Goal: Information Seeking & Learning: Learn about a topic

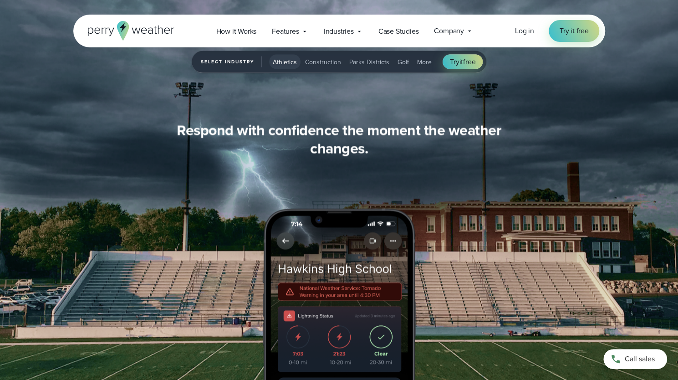
scroll to position [1027, 0]
drag, startPoint x: 420, startPoint y: 61, endPoint x: 391, endPoint y: 67, distance: 30.1
click at [391, 67] on div "Athletics Construction Parks Districts Golf More" at bounding box center [352, 62] width 166 height 15
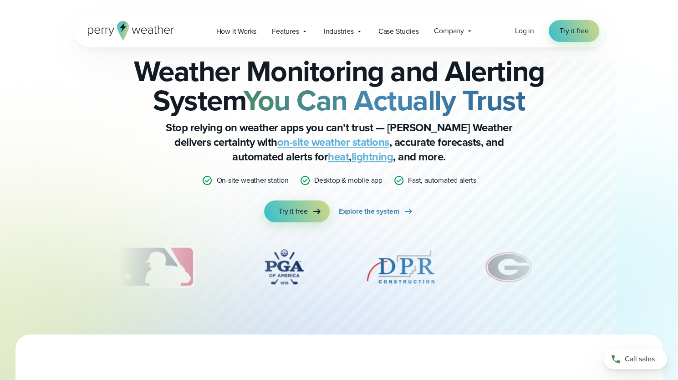
scroll to position [0, 0]
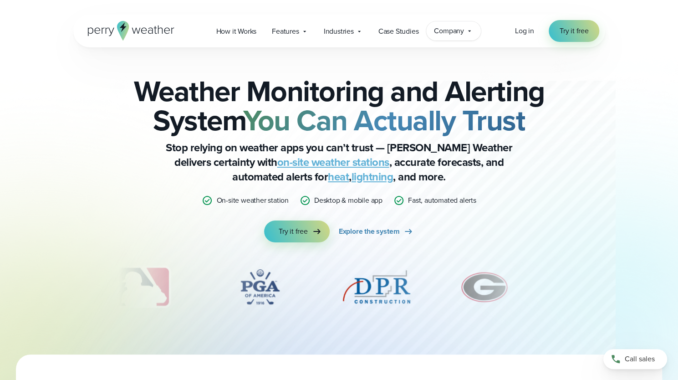
click at [460, 30] on span "Company" at bounding box center [449, 30] width 30 height 11
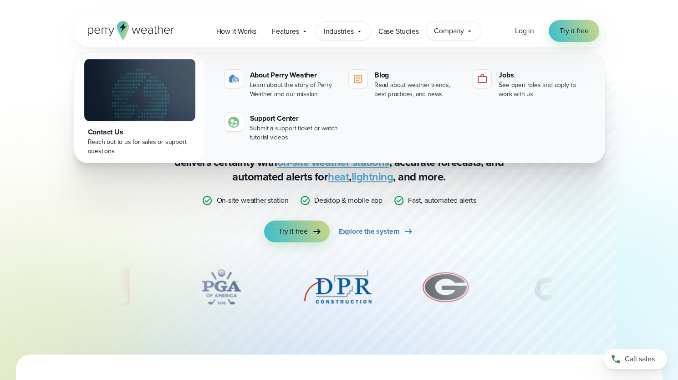
click at [347, 29] on span "Industries" at bounding box center [339, 31] width 30 height 11
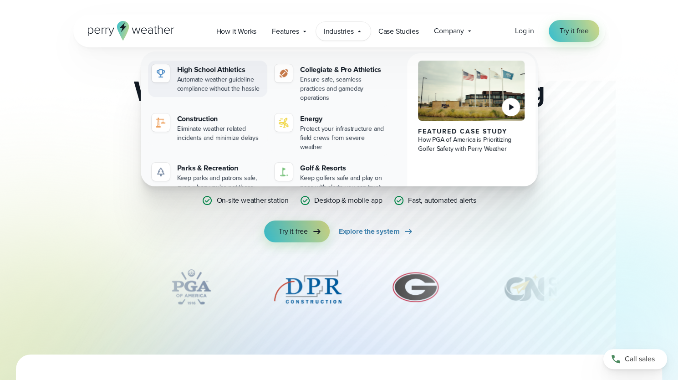
click at [223, 70] on div "High School Athletics" at bounding box center [220, 69] width 87 height 11
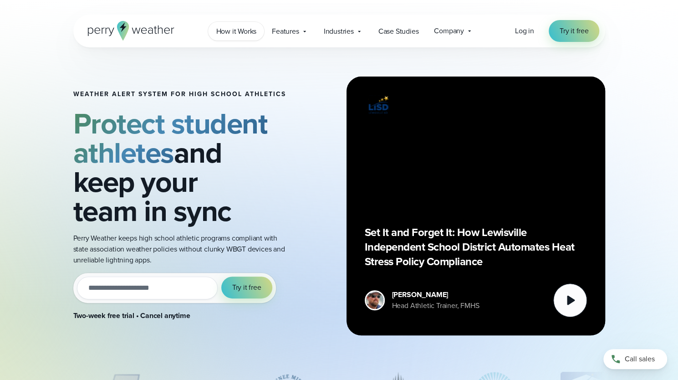
click at [233, 35] on span "How it Works" at bounding box center [236, 31] width 40 height 11
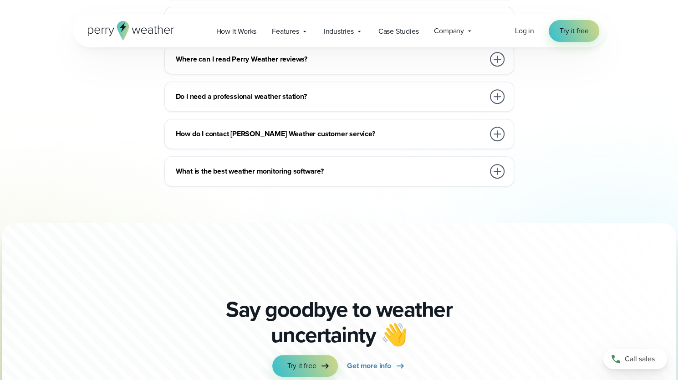
scroll to position [2266, 0]
